Goal: Task Accomplishment & Management: Manage account settings

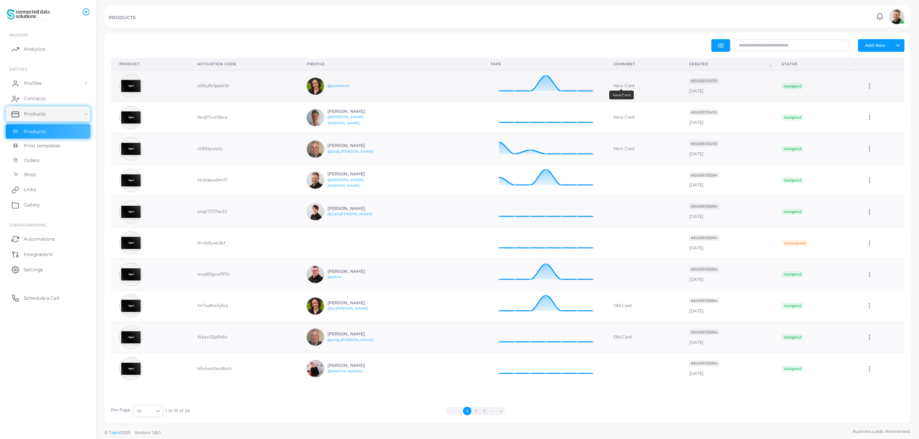
click at [613, 86] on div "New Card" at bounding box center [642, 86] width 59 height 6
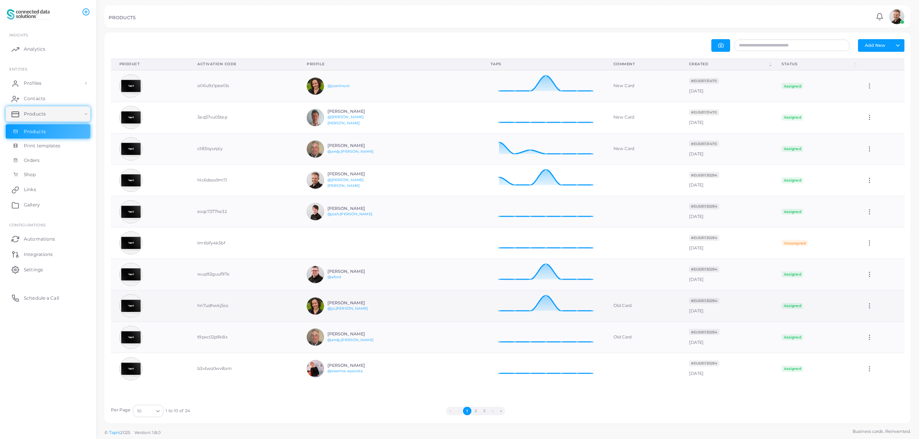
click at [786, 306] on span "Assigned" at bounding box center [791, 306] width 21 height 6
click at [866, 307] on icon at bounding box center [869, 305] width 7 height 7
click at [879, 314] on link "Edit" at bounding box center [886, 317] width 41 height 10
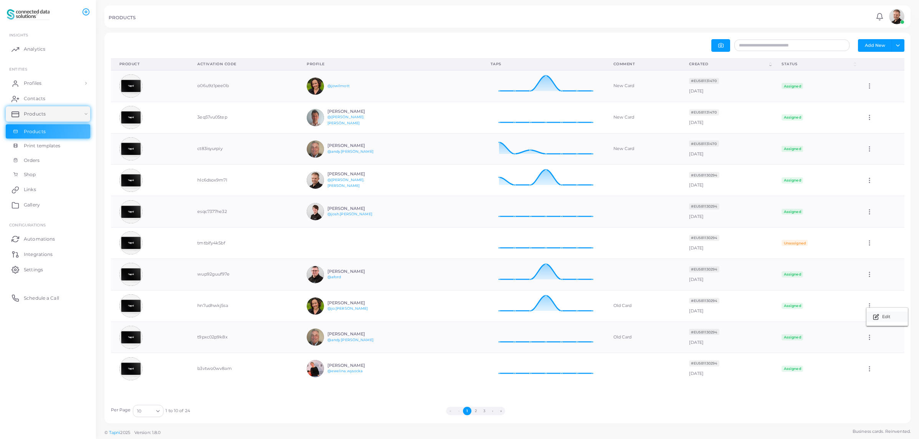
type input "********"
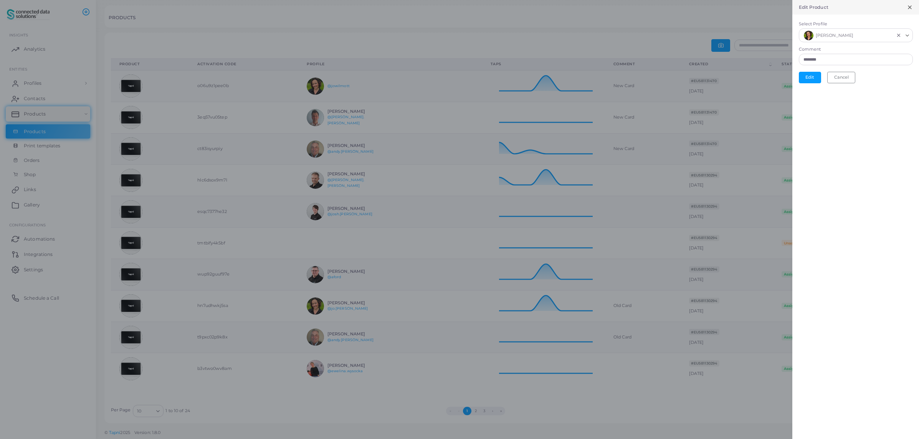
scroll to position [6, 6]
click at [844, 80] on button "Cancel" at bounding box center [841, 78] width 28 height 12
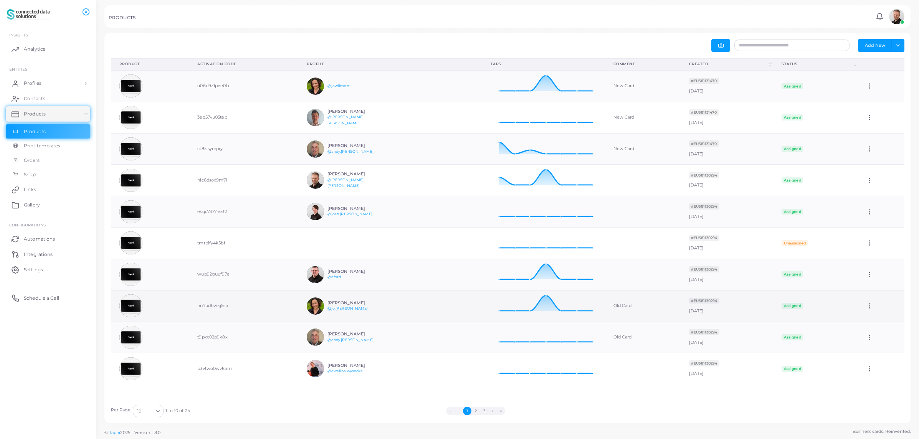
click at [208, 307] on td "hn7udhwkj5sa" at bounding box center [243, 305] width 109 height 31
click at [133, 308] on img at bounding box center [130, 305] width 23 height 23
click at [866, 307] on icon at bounding box center [869, 305] width 7 height 7
click at [207, 306] on td "hn7udhwkj5sa" at bounding box center [243, 305] width 109 height 31
click at [212, 306] on td "hn7udhwkj5sa" at bounding box center [243, 305] width 109 height 31
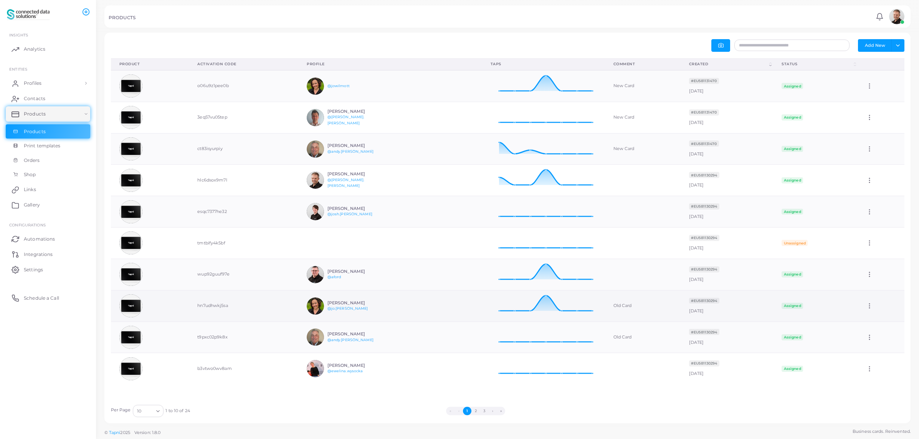
click at [327, 302] on h6 "[PERSON_NAME]" at bounding box center [355, 302] width 56 height 5
